Goal: Task Accomplishment & Management: Use online tool/utility

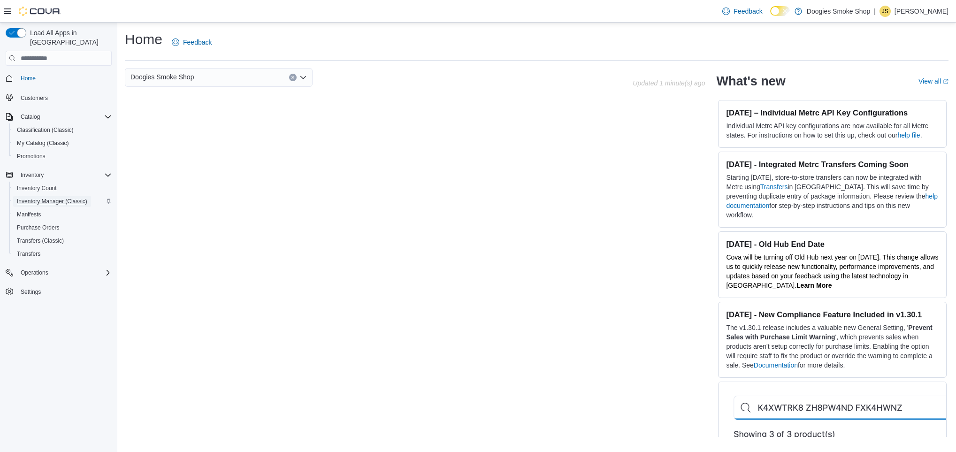
click at [72, 198] on span "Inventory Manager (Classic)" at bounding box center [52, 202] width 70 height 8
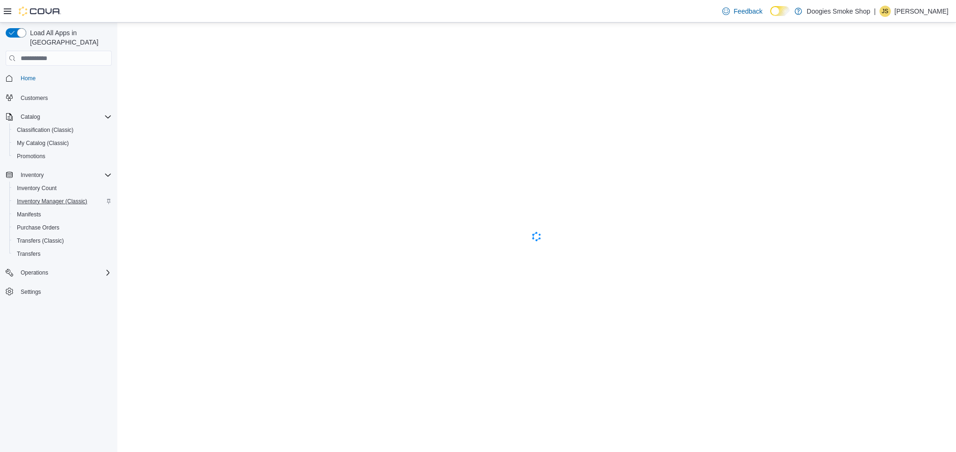
click at [88, 196] on link "Inventory Manager (Classic)" at bounding box center [52, 201] width 78 height 11
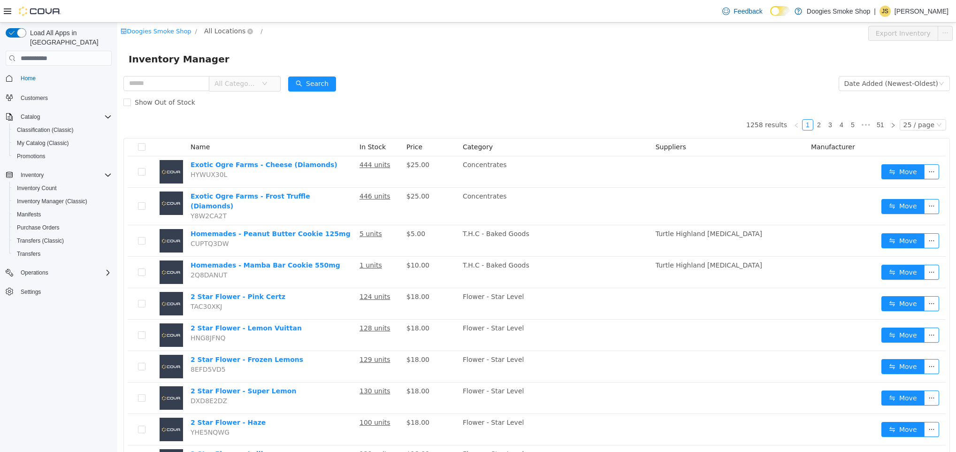
click at [210, 33] on span "All Locations" at bounding box center [224, 31] width 41 height 10
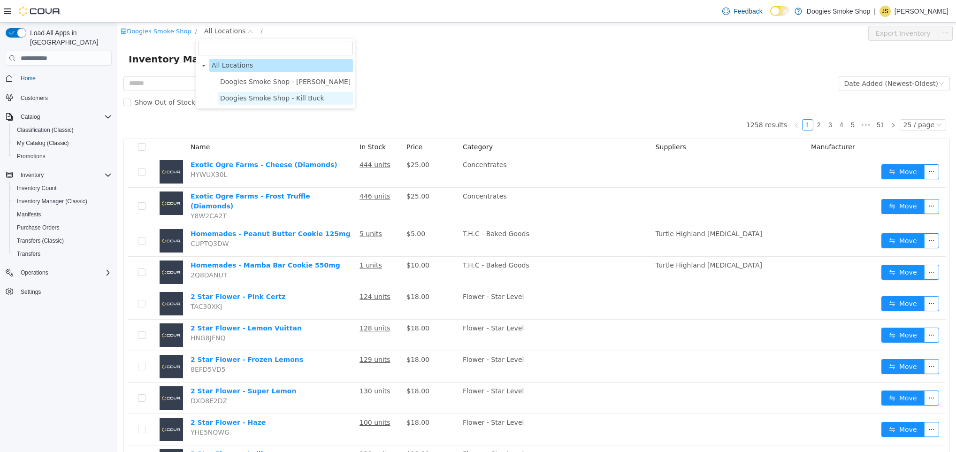
click at [233, 95] on span "Doogies Smoke Shop - Kill Buck" at bounding box center [272, 98] width 104 height 8
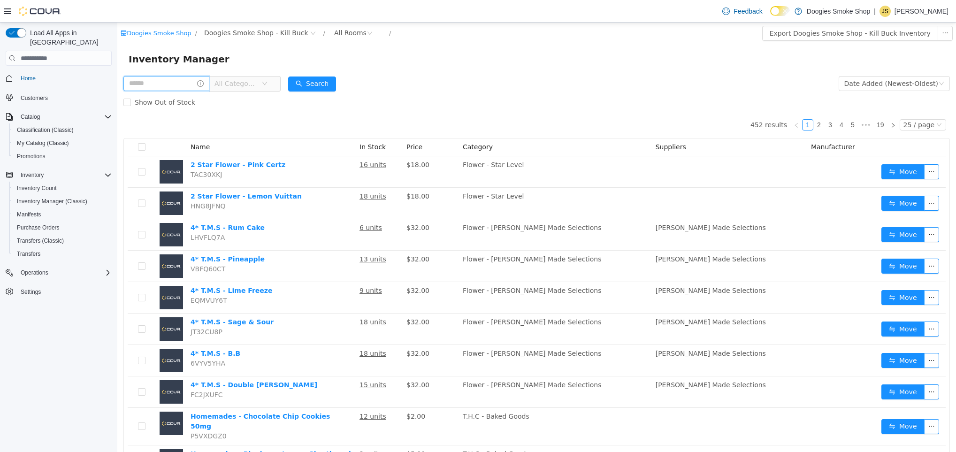
click at [165, 87] on input "text" at bounding box center [166, 83] width 86 height 15
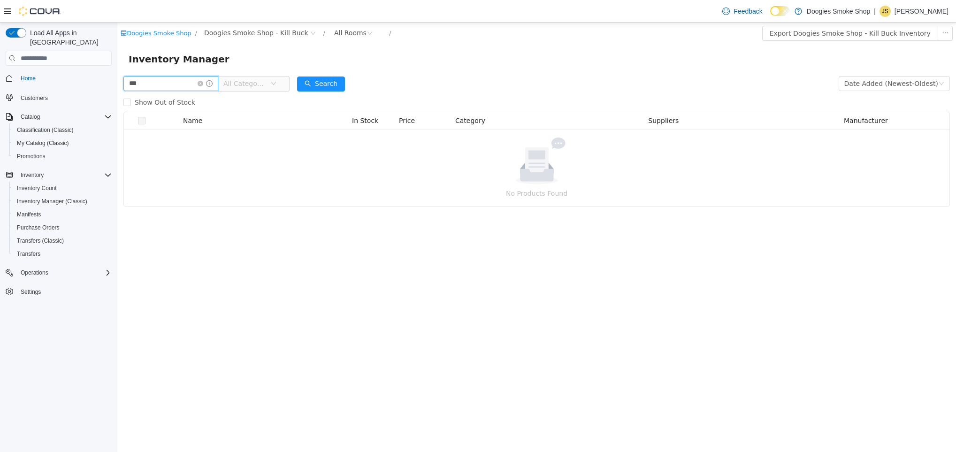
type input "***"
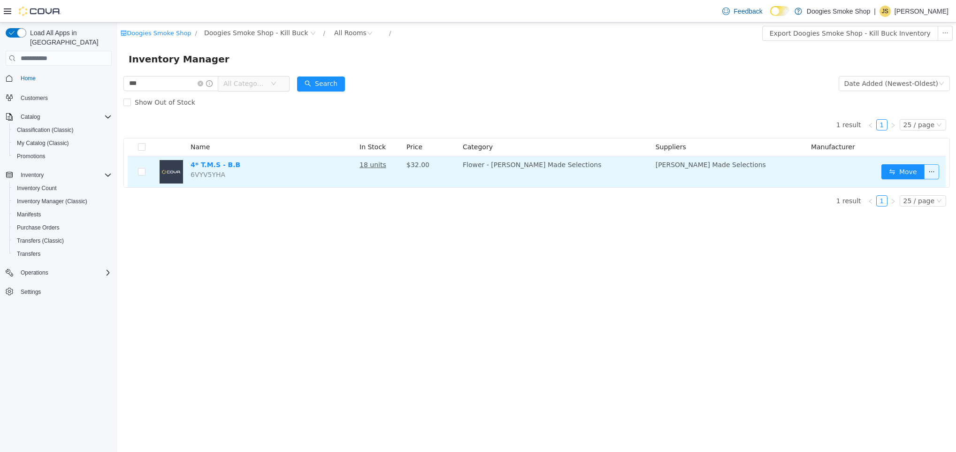
click at [934, 168] on button "button" at bounding box center [931, 171] width 15 height 15
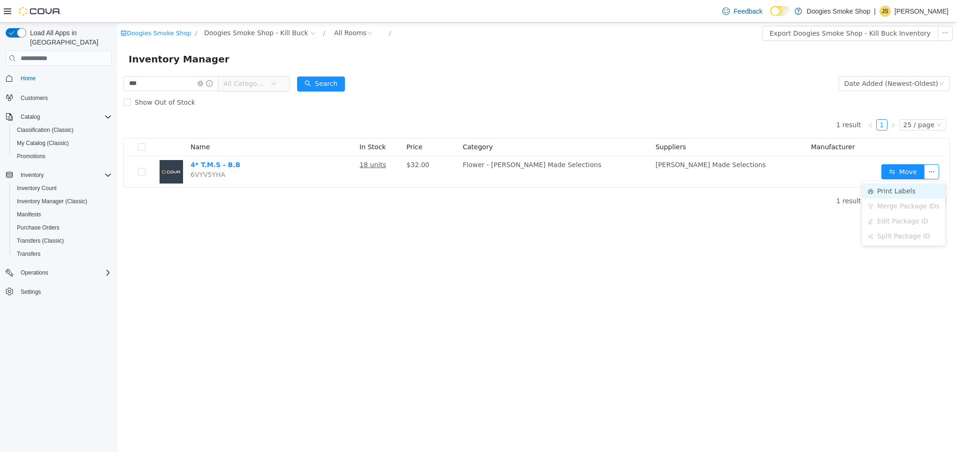
click at [912, 191] on li "Print Labels" at bounding box center [903, 191] width 83 height 15
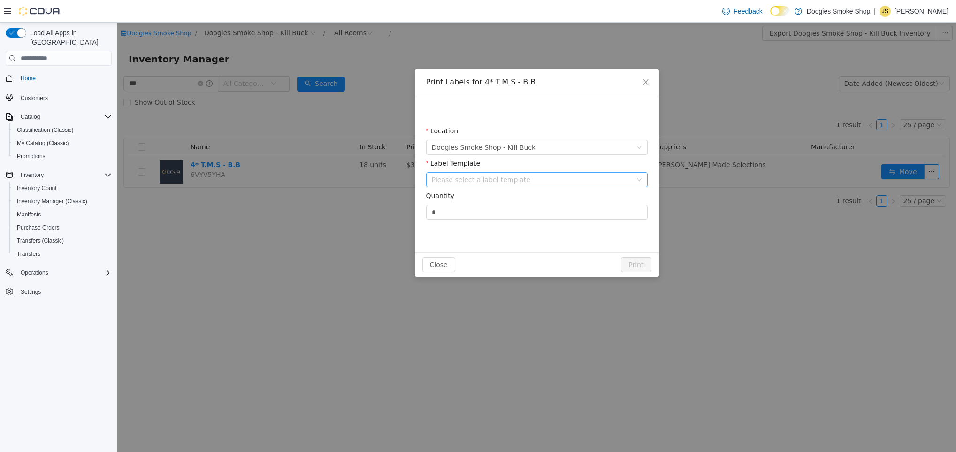
click at [475, 184] on div "Please select a label template" at bounding box center [532, 179] width 200 height 9
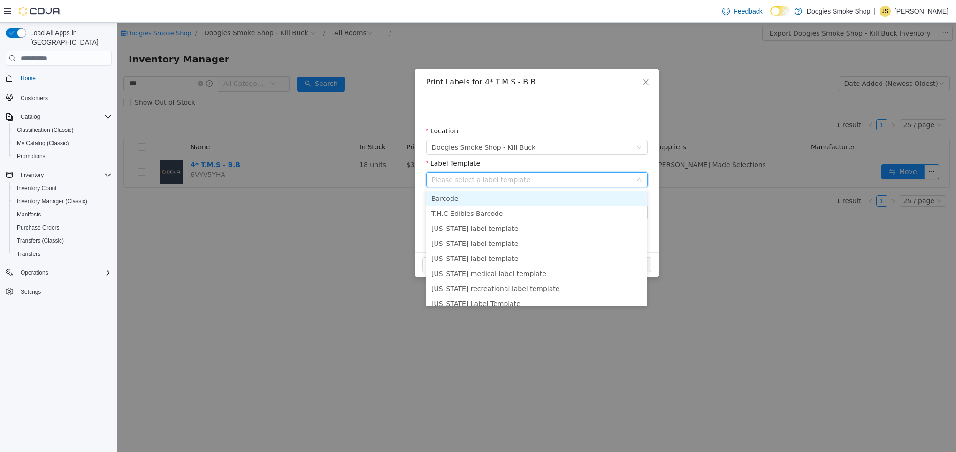
click at [480, 195] on li "Barcode" at bounding box center [537, 198] width 222 height 15
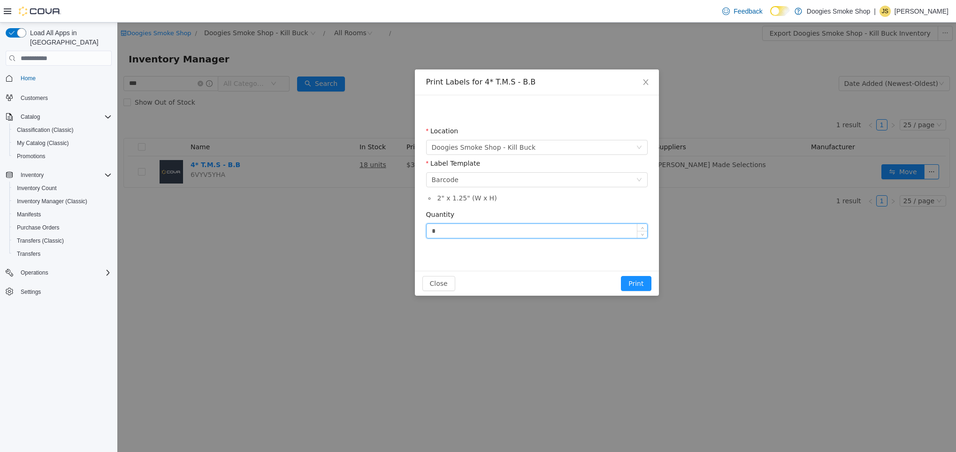
click at [487, 231] on input "*" at bounding box center [537, 231] width 221 height 14
type input "**"
click at [627, 285] on button "Print" at bounding box center [636, 283] width 30 height 15
click at [634, 281] on button "Print" at bounding box center [636, 283] width 30 height 15
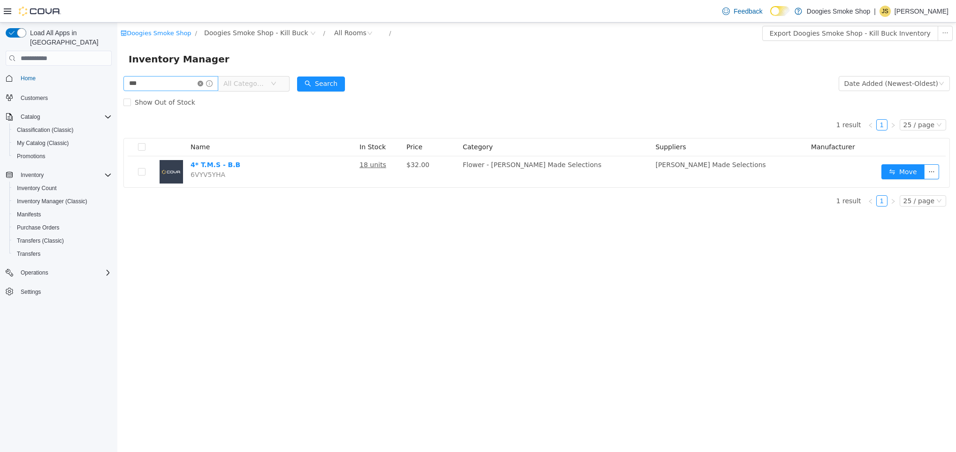
click at [203, 82] on icon "icon: close-circle" at bounding box center [201, 84] width 6 height 6
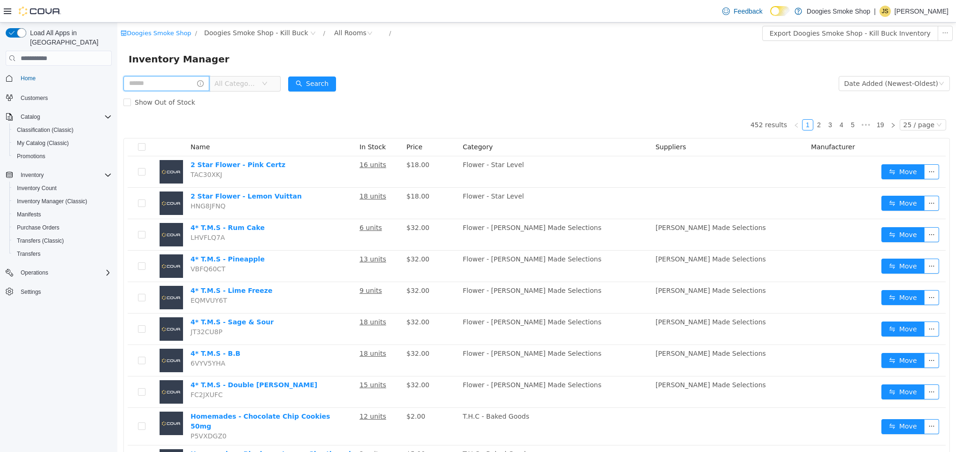
click at [184, 90] on input "text" at bounding box center [166, 83] width 86 height 15
type input "********"
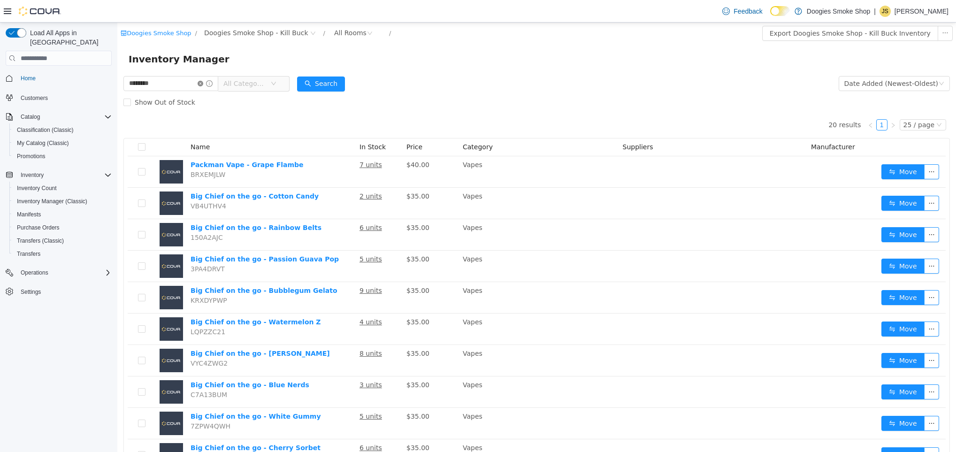
click at [203, 84] on icon "icon: close-circle" at bounding box center [201, 84] width 6 height 6
